Goal: Check status: Check status

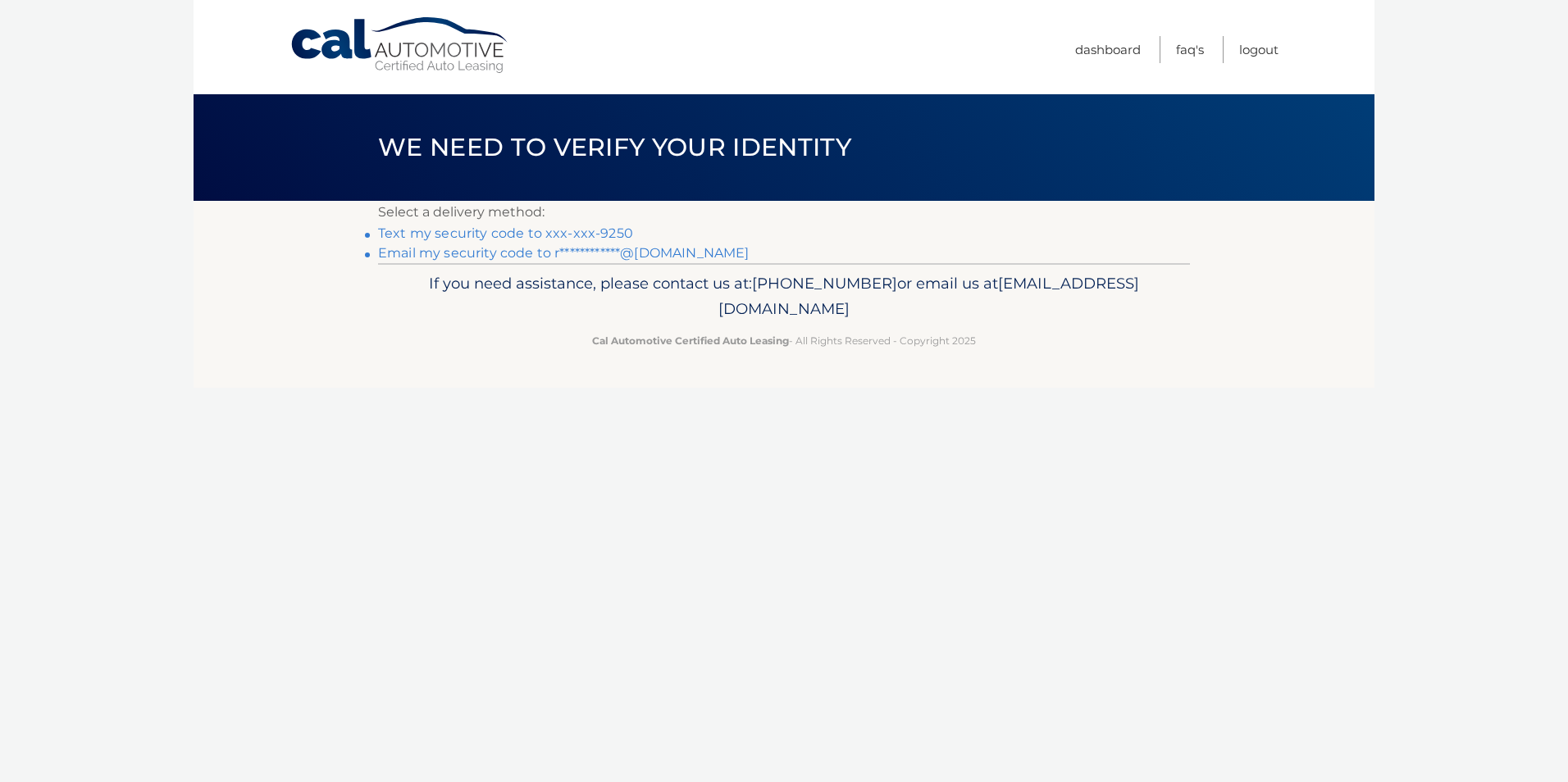
click at [593, 227] on link "Text my security code to xxx-xxx-9250" at bounding box center [506, 233] width 255 height 16
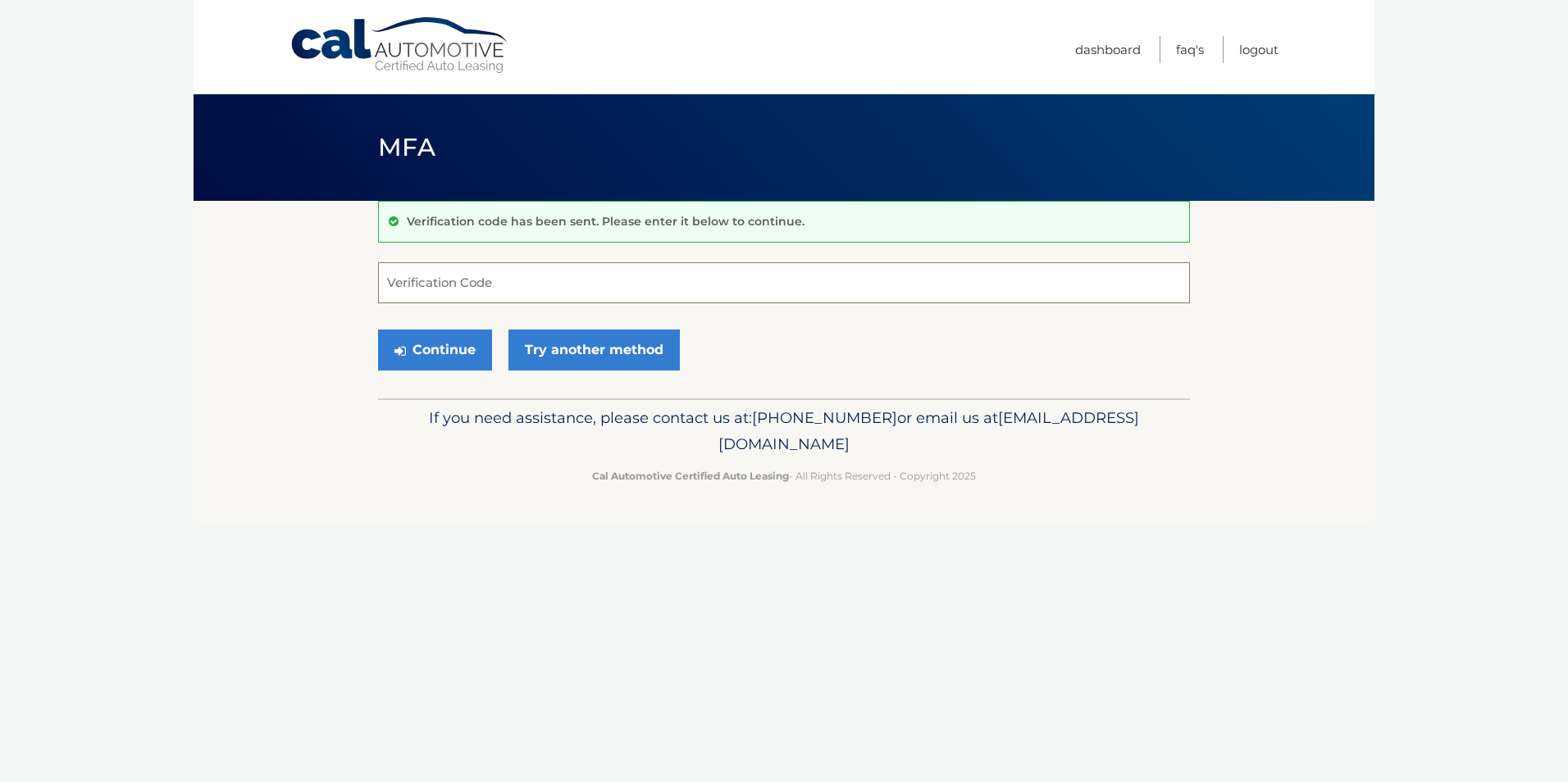
click at [617, 294] on input "Verification Code" at bounding box center [784, 282] width 812 height 41
type input "568284"
click at [397, 351] on icon "submit" at bounding box center [399, 350] width 11 height 13
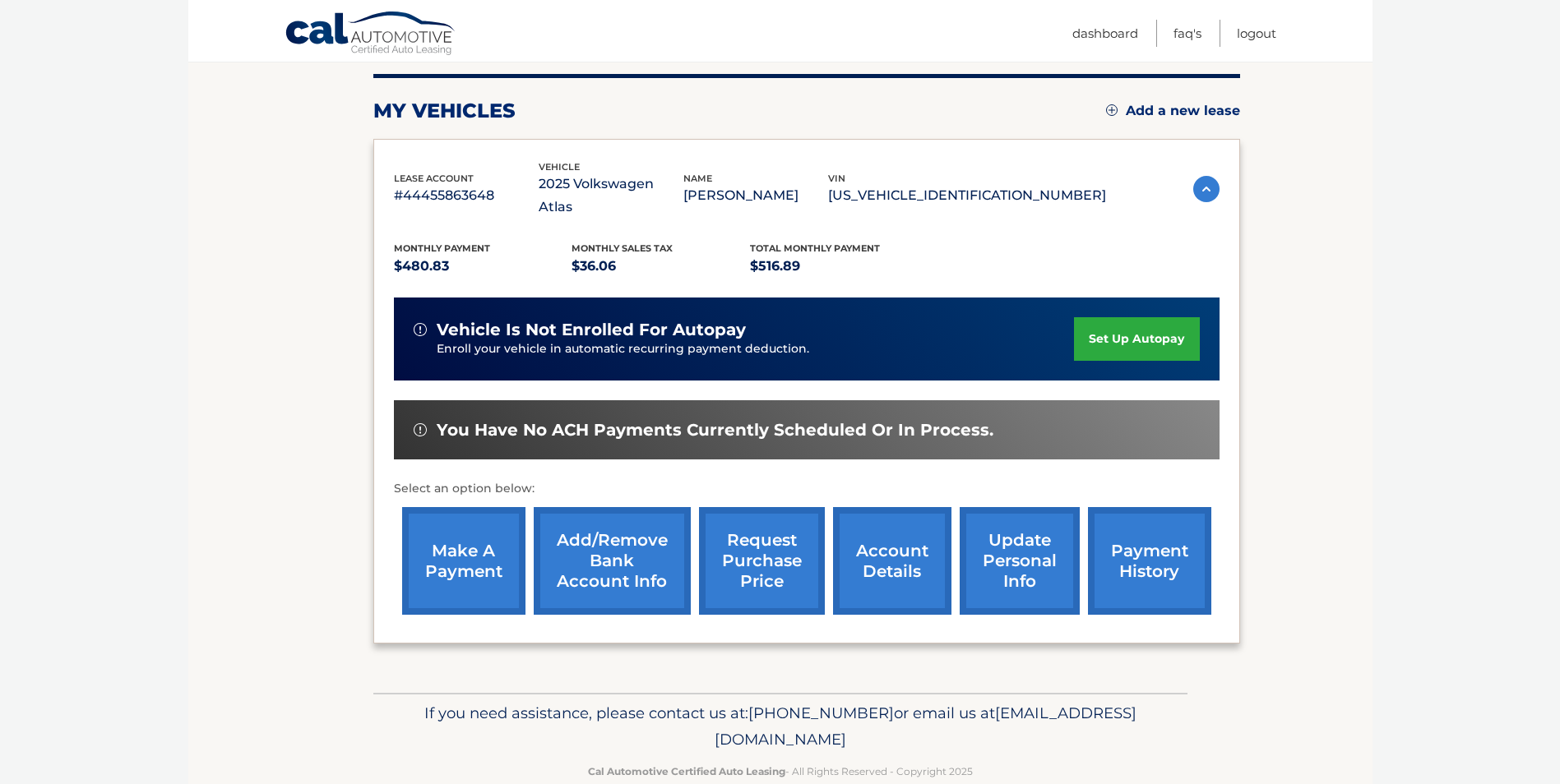
scroll to position [212, 0]
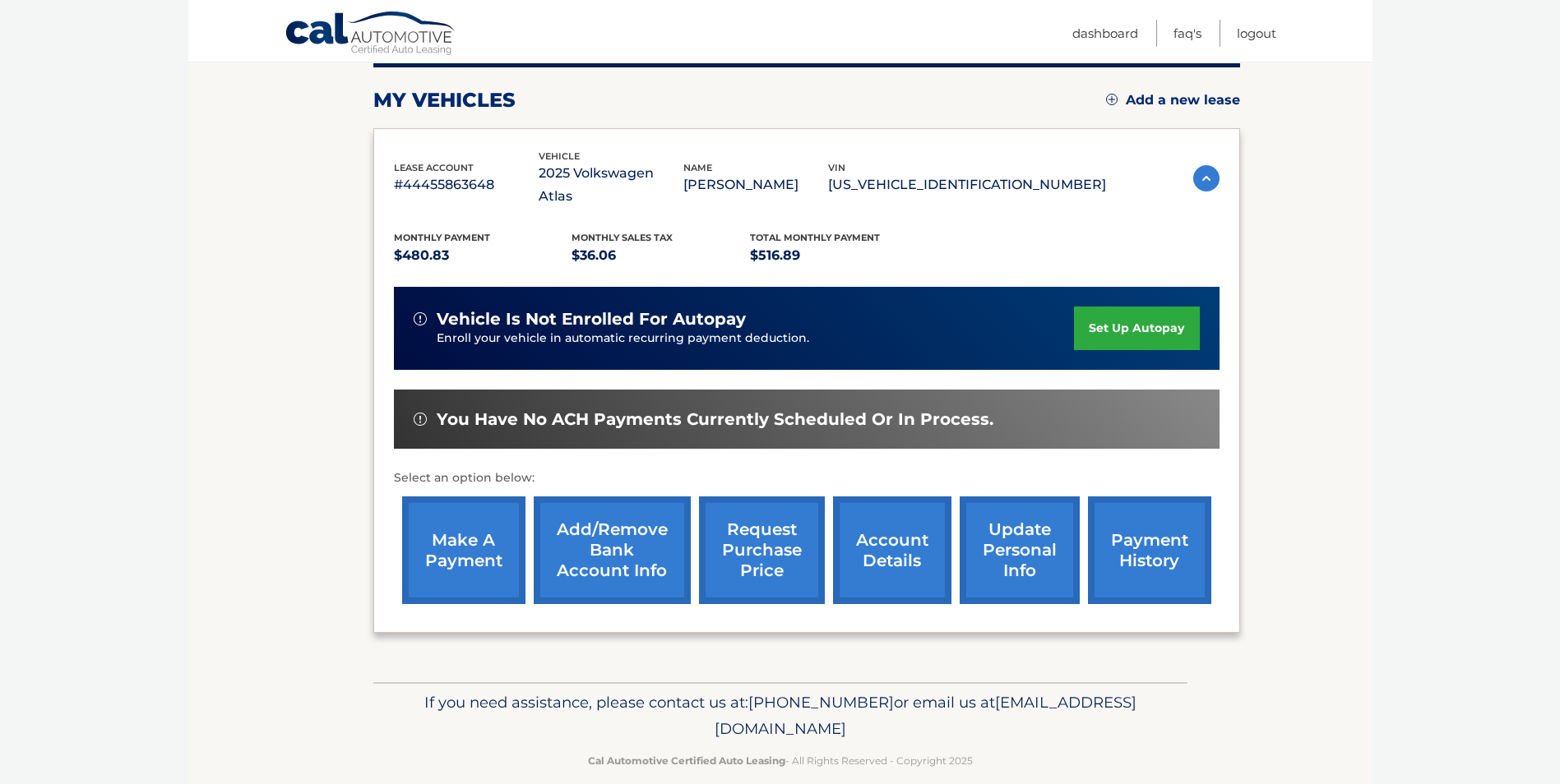
click at [468, 512] on link "make a payment" at bounding box center [464, 550] width 124 height 108
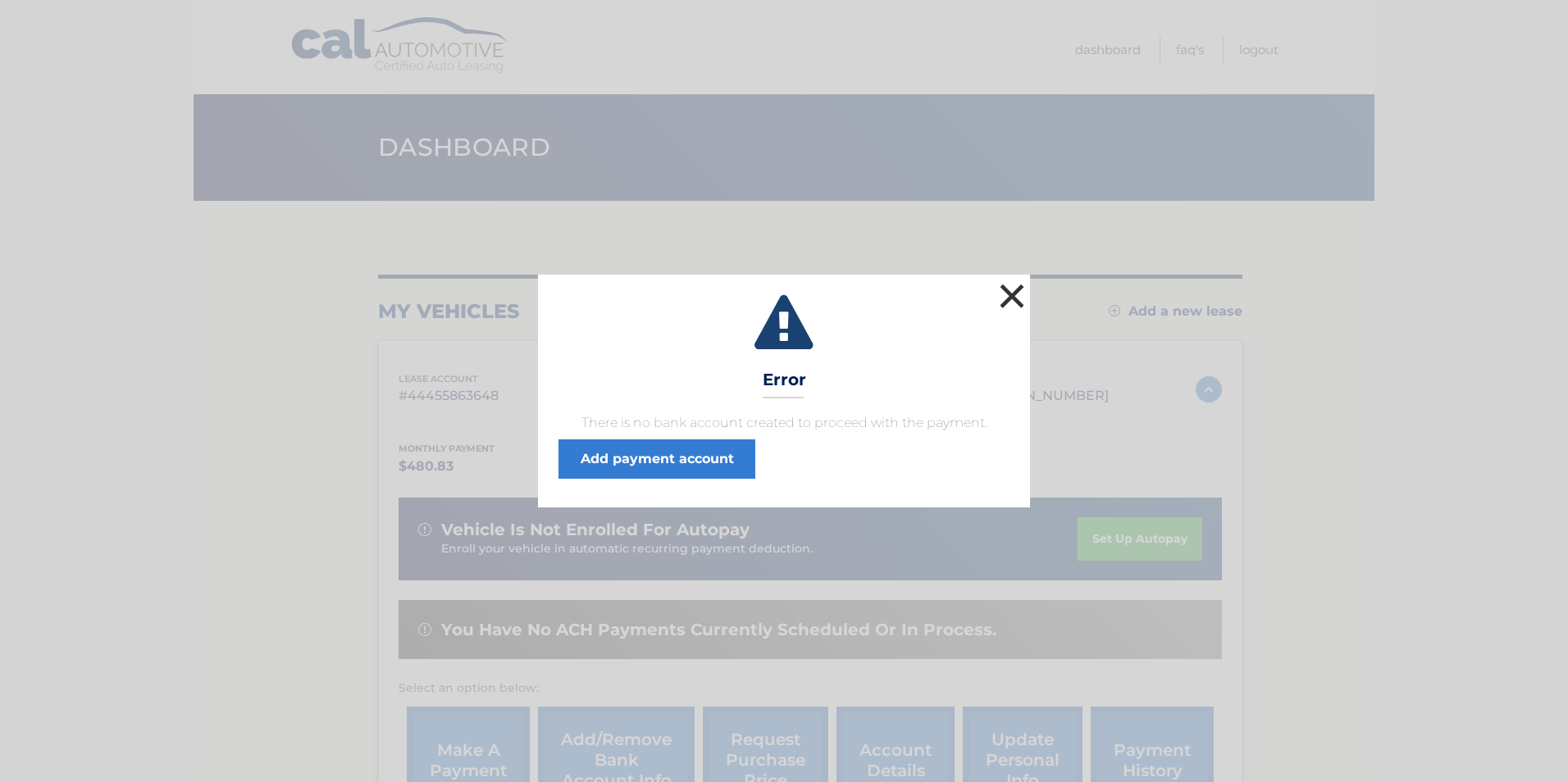
click at [1006, 286] on button "×" at bounding box center [1012, 296] width 33 height 33
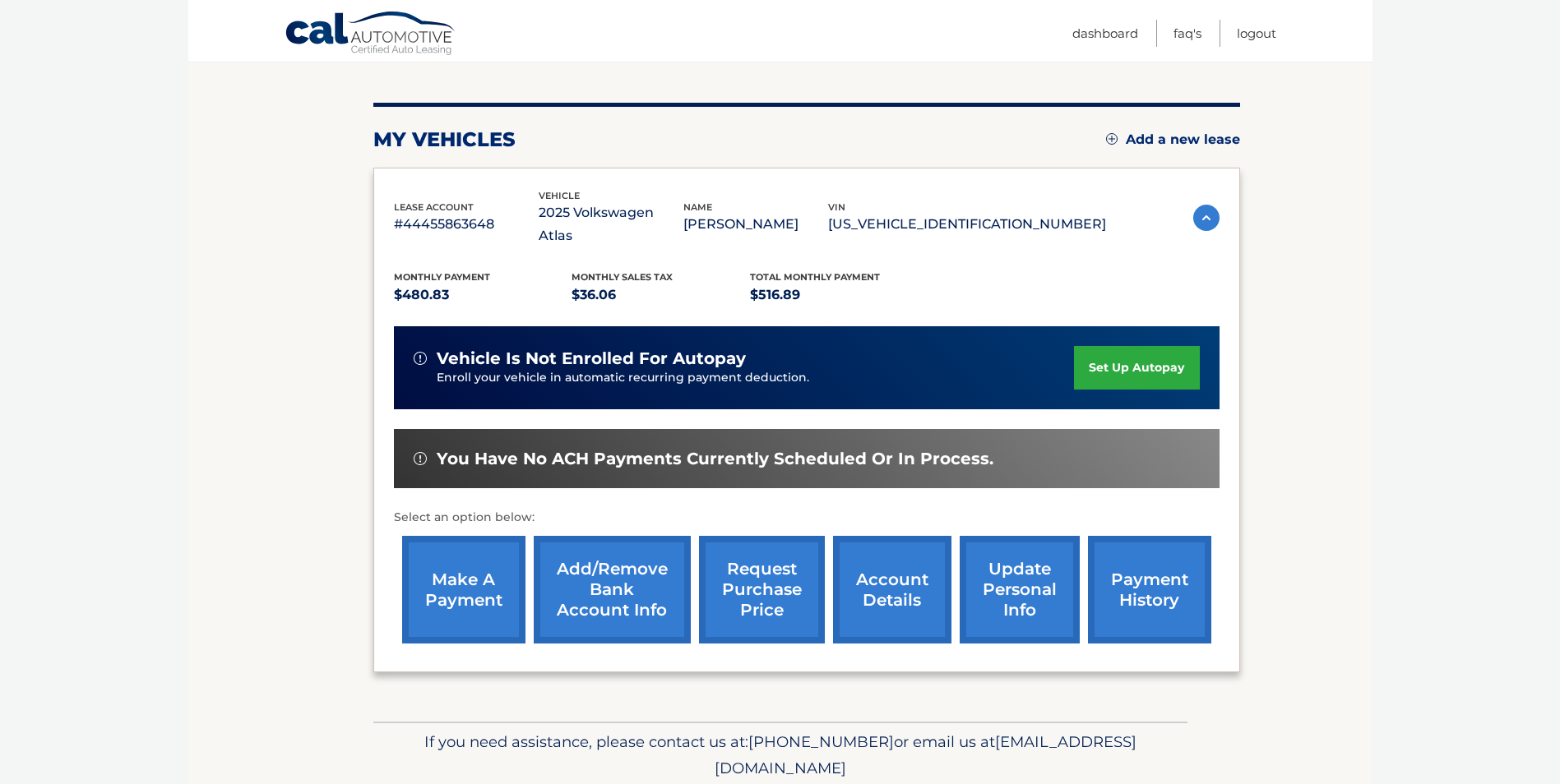
scroll to position [212, 0]
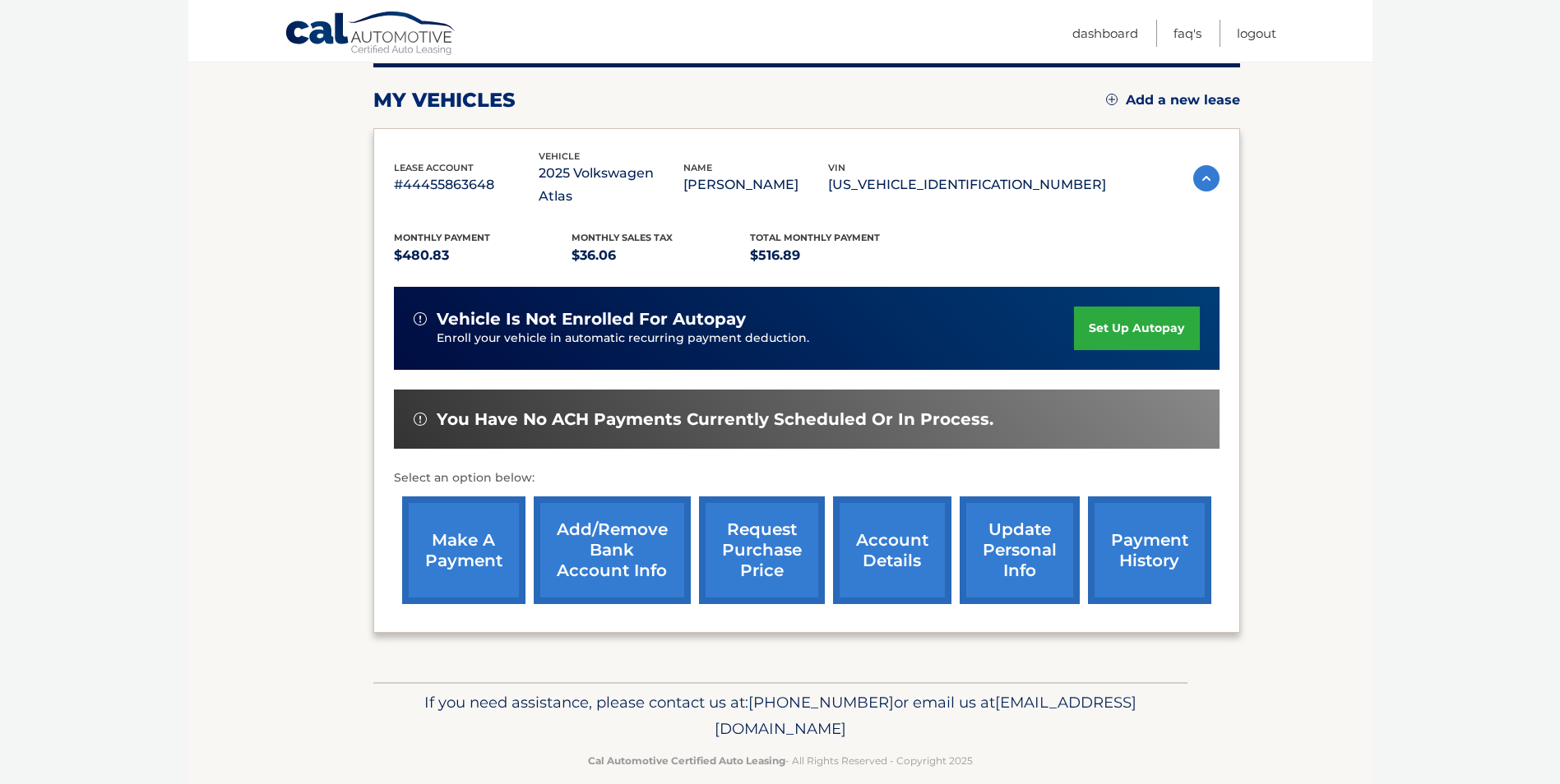
click at [855, 529] on link "account details" at bounding box center [891, 550] width 118 height 108
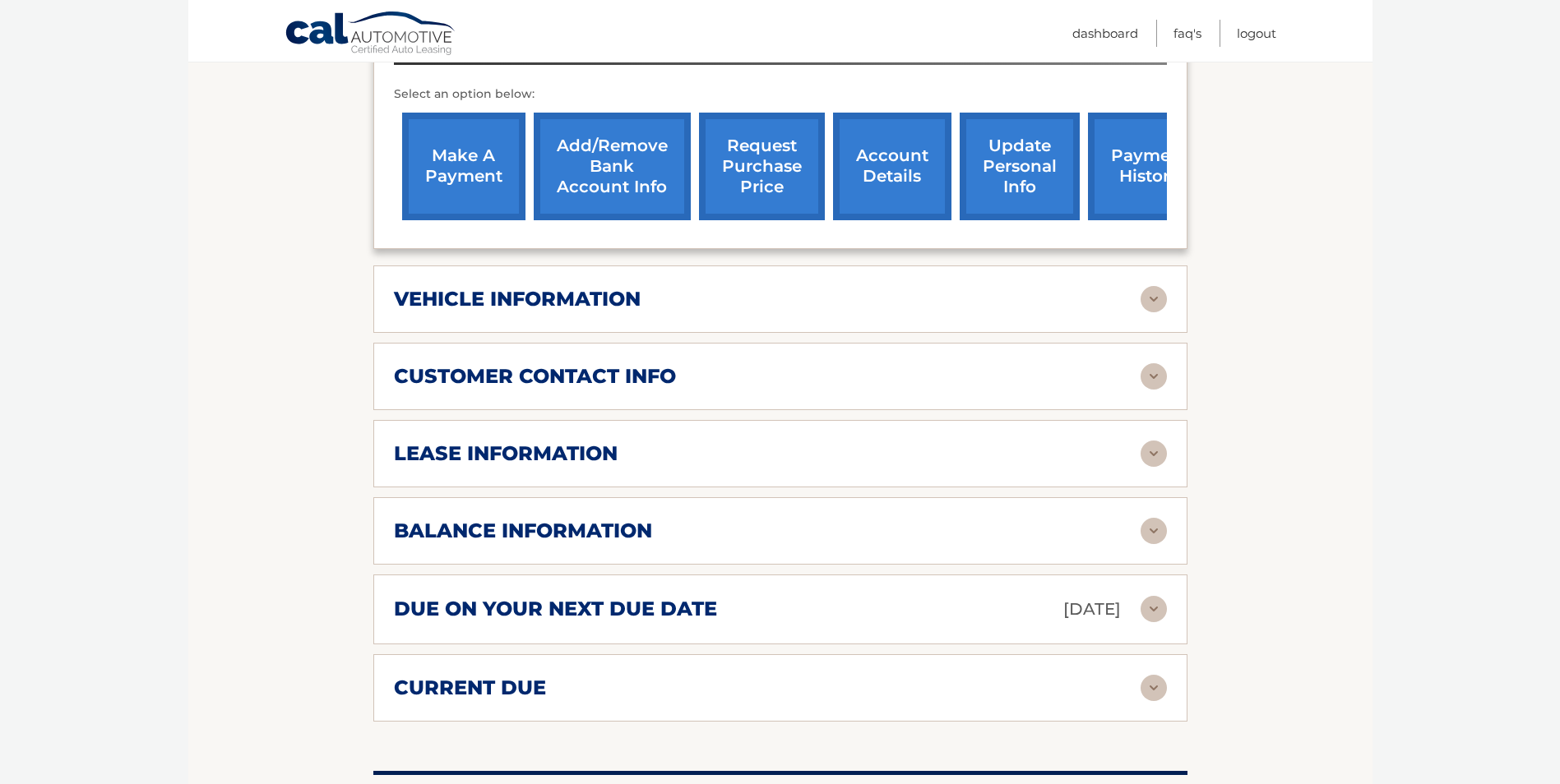
scroll to position [658, 0]
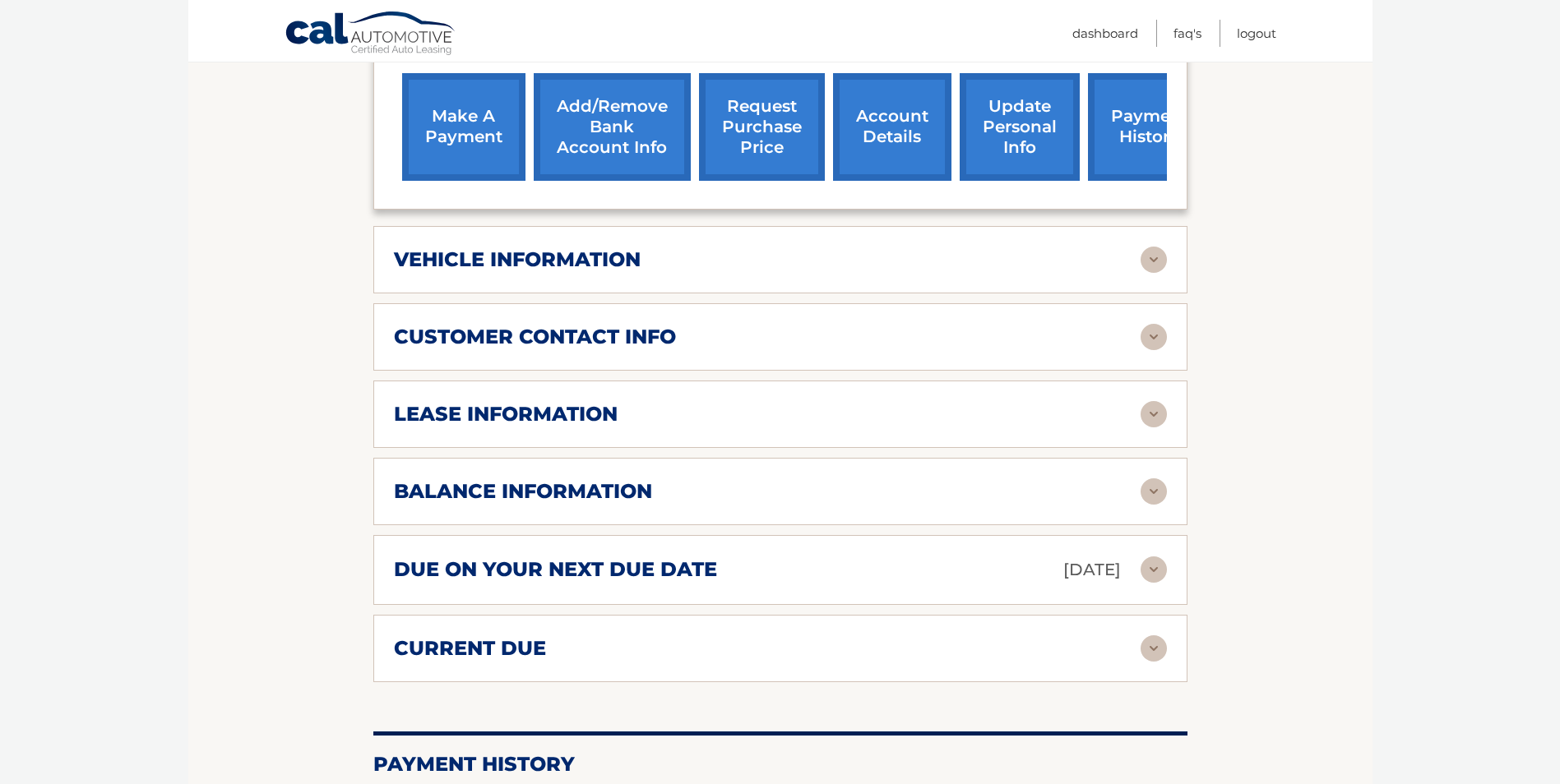
click at [1138, 555] on div "due on your next due date [DATE]" at bounding box center [767, 569] width 747 height 29
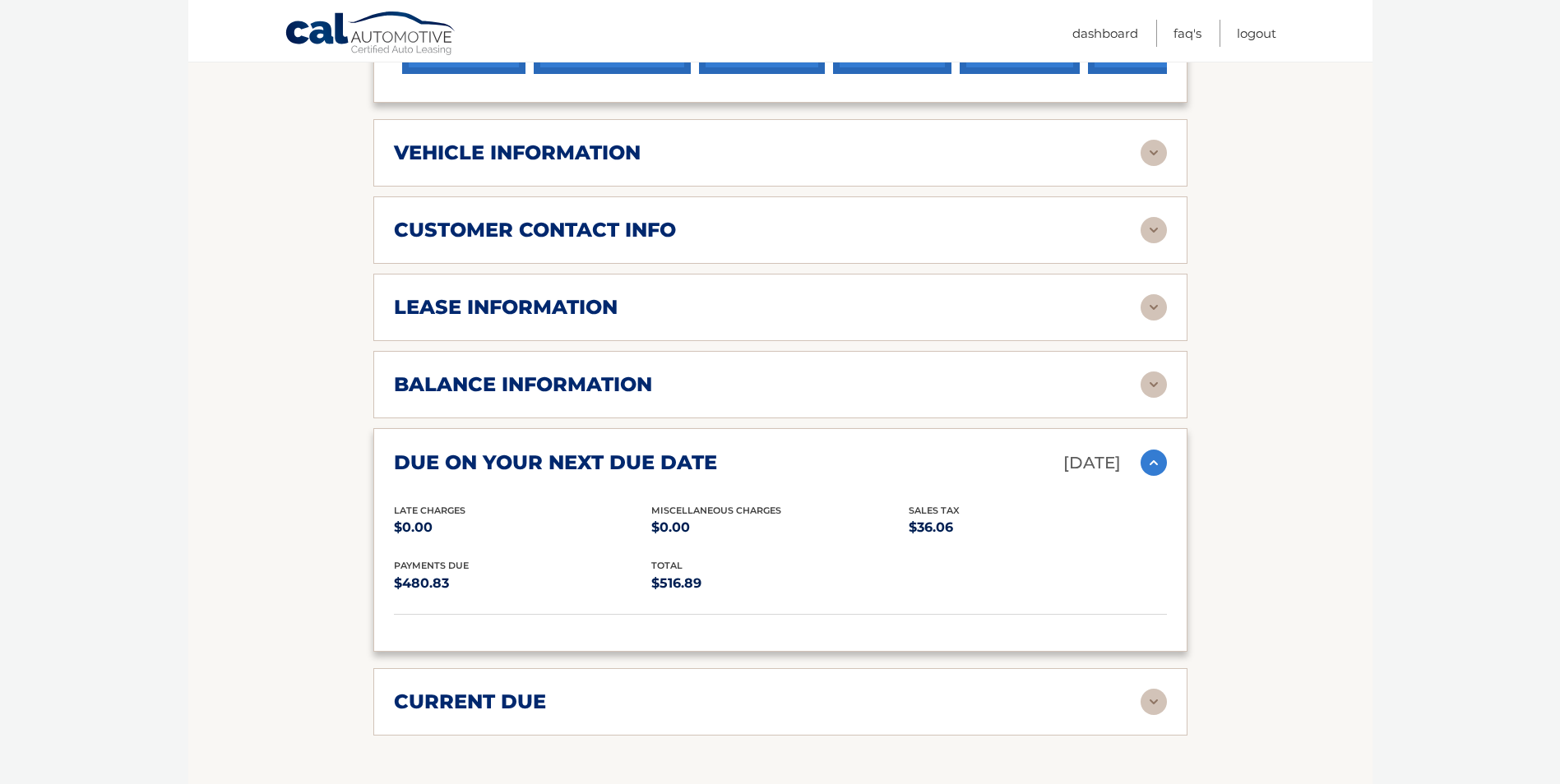
scroll to position [822, 0]
